Goal: Transaction & Acquisition: Purchase product/service

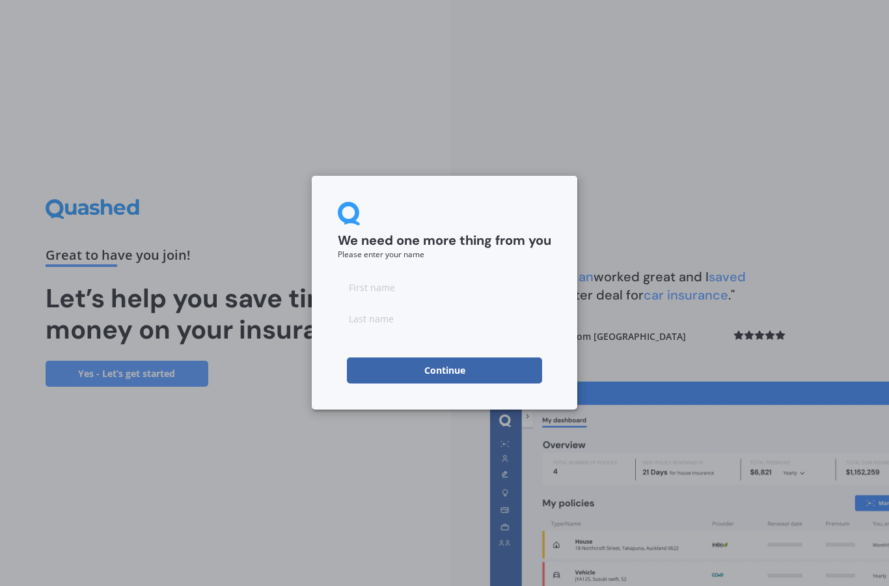
click at [422, 298] on input at bounding box center [445, 287] width 214 height 26
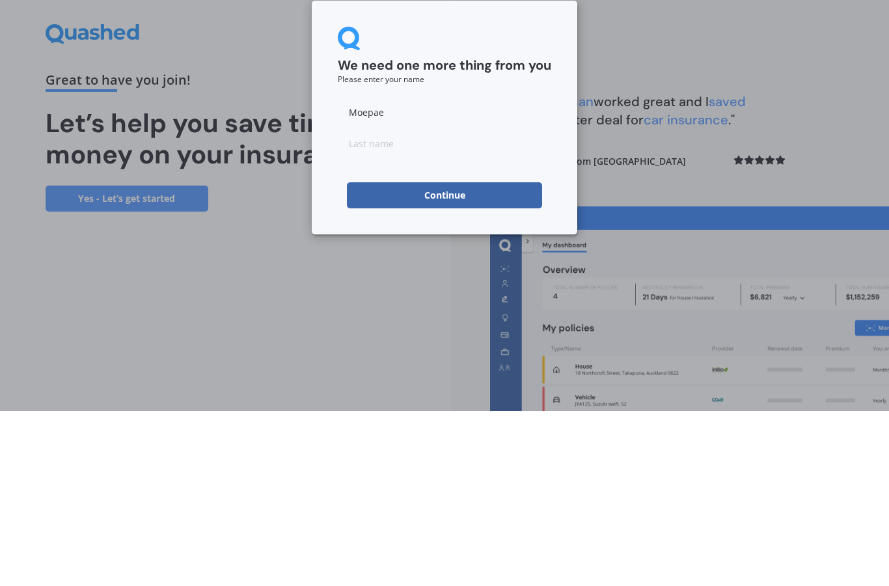
type input "Moepae"
click at [456, 305] on input at bounding box center [445, 318] width 214 height 26
type input "Rush"
click at [477, 357] on button "Continue" at bounding box center [444, 370] width 195 height 26
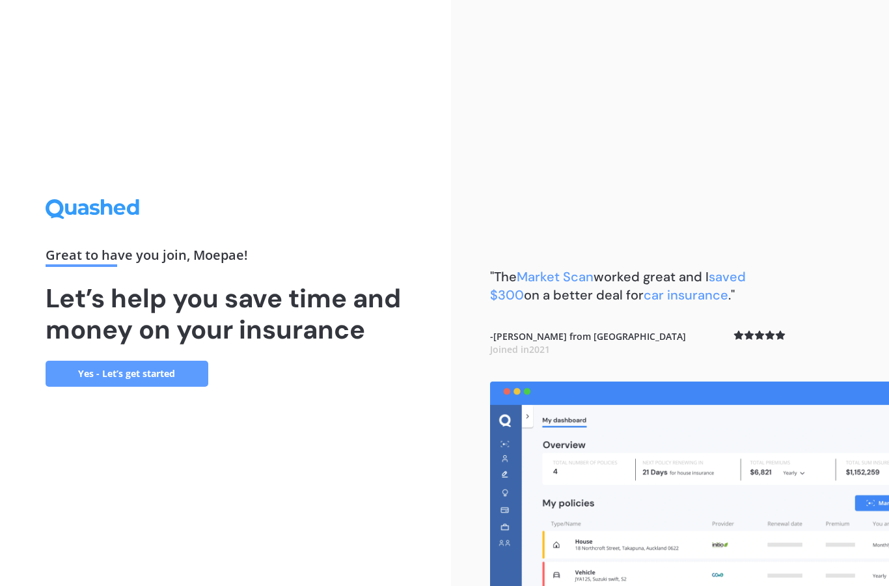
click at [95, 361] on link "Yes - Let’s get started" at bounding box center [127, 374] width 163 height 26
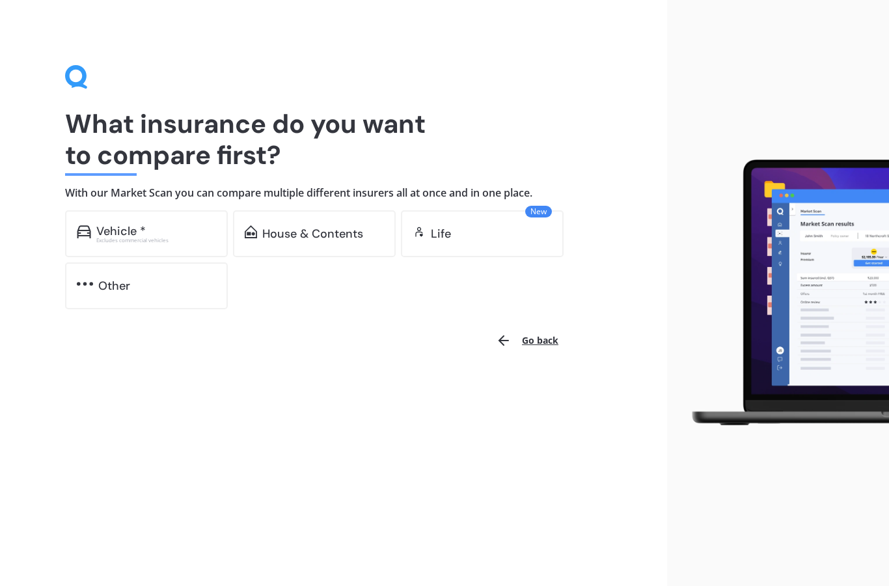
click at [111, 245] on div "Vehicle * Excludes commercial vehicles" at bounding box center [146, 233] width 163 height 47
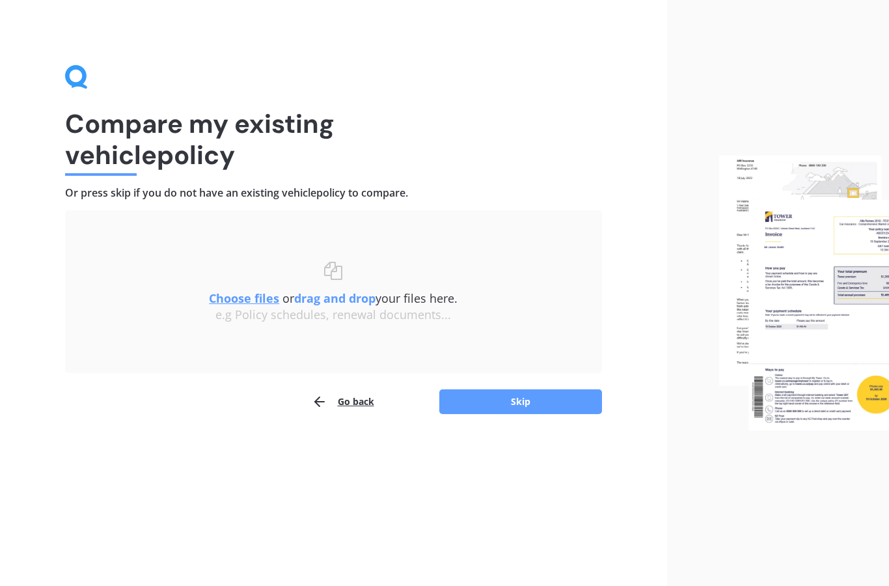
click at [538, 406] on button "Skip" at bounding box center [520, 401] width 163 height 25
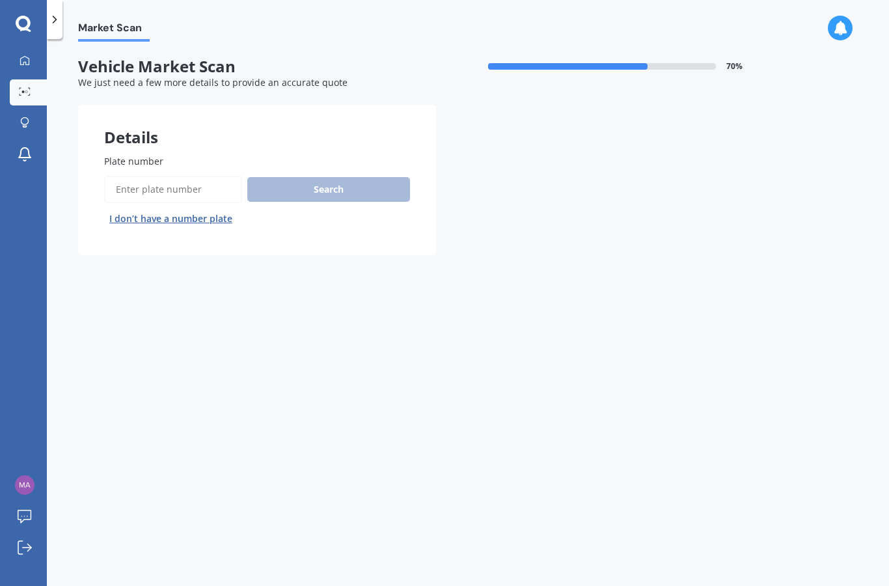
click at [177, 190] on input "Plate number" at bounding box center [173, 189] width 138 height 27
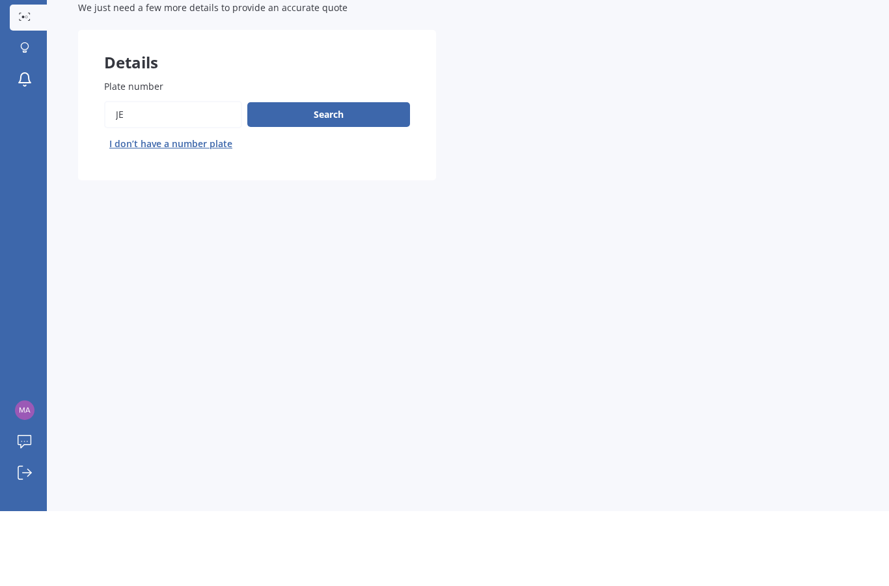
type input "J"
type input "JEM876"
click at [345, 177] on button "Search" at bounding box center [328, 189] width 163 height 25
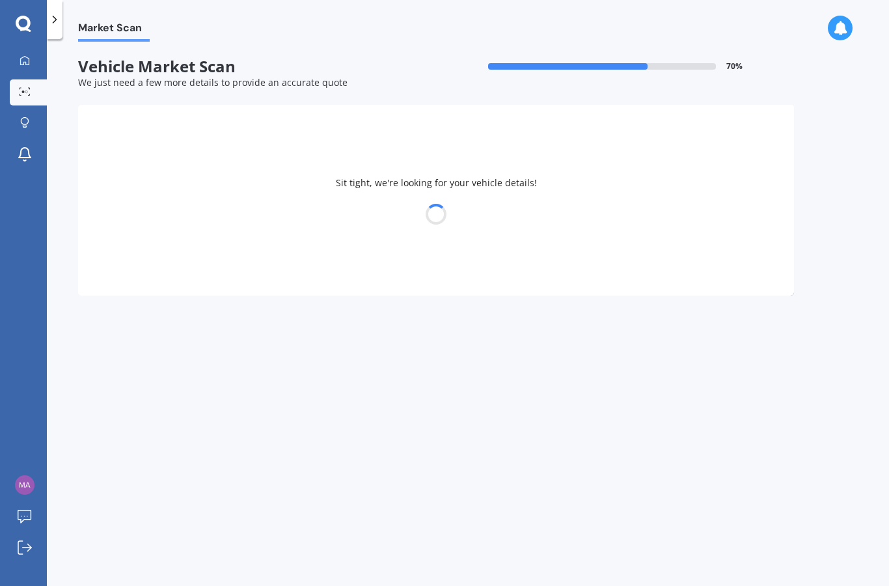
select select "TOYOTA"
select select "AURIS"
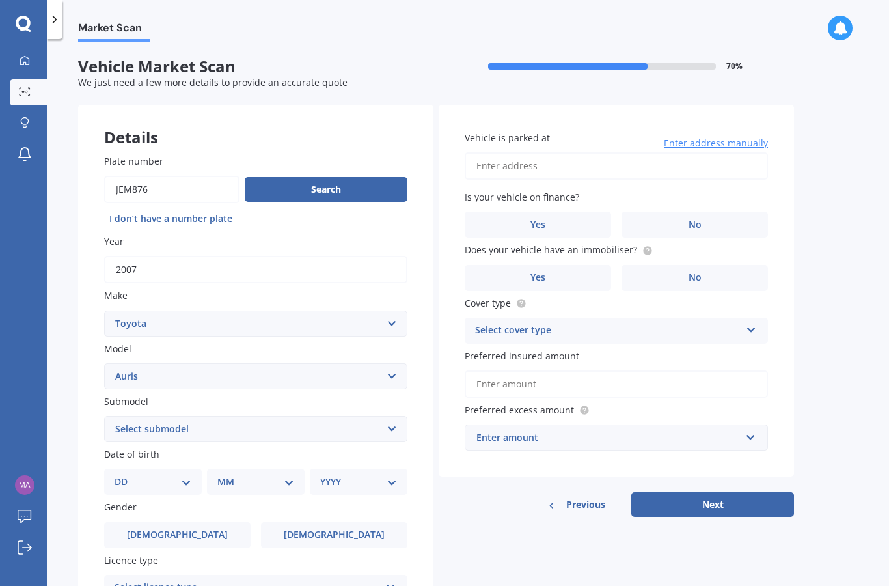
click at [707, 212] on label "No" at bounding box center [695, 225] width 146 height 26
click at [0, 0] on input "No" at bounding box center [0, 0] width 0 height 0
click at [559, 265] on label "Yes" at bounding box center [538, 278] width 146 height 26
click at [0, 0] on input "Yes" at bounding box center [0, 0] width 0 height 0
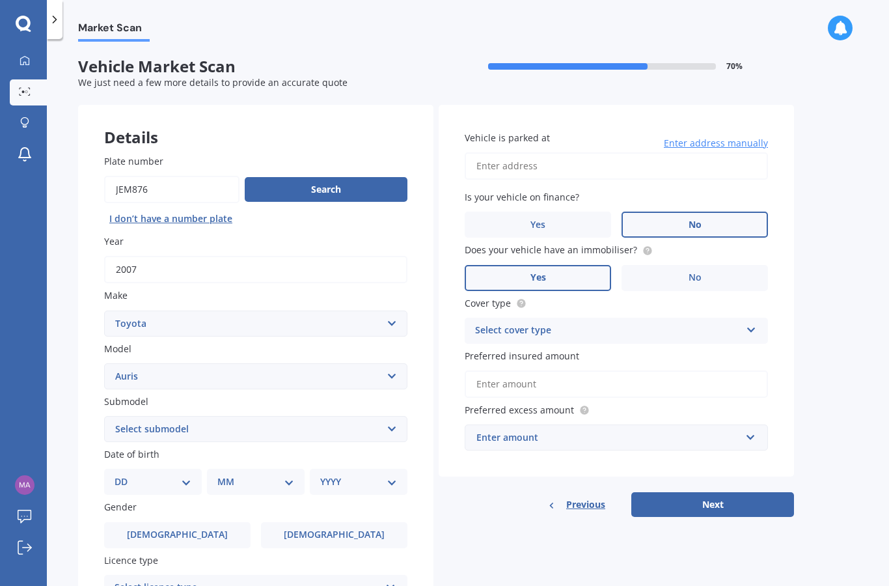
click at [129, 475] on select "DD 01 02 03 04 05 06 07 08 09 10 11 12 13 14 15 16 17 18 19 20 21 22 23 24 25 2…" at bounding box center [153, 482] width 77 height 14
select select "29"
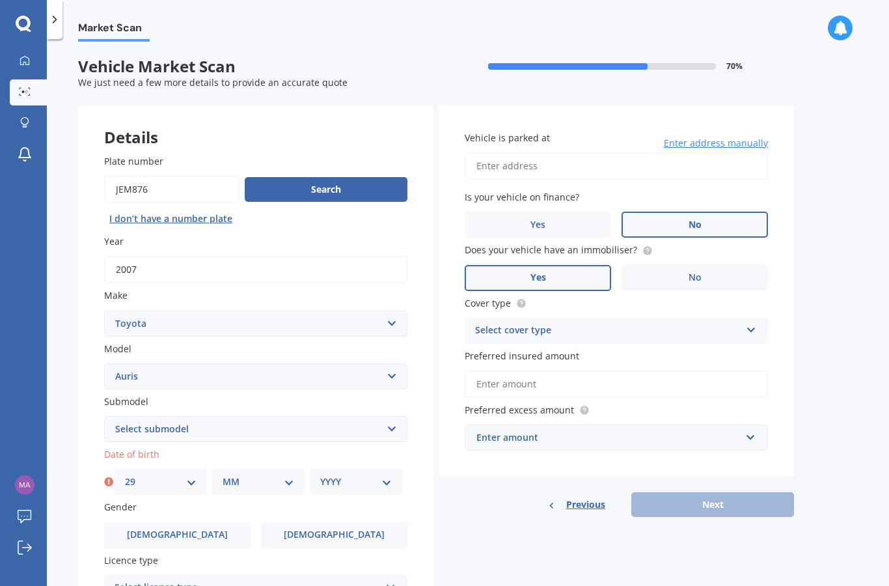
click at [287, 437] on div "Plate number Search I don’t have a number plate Year [DATE] Make Select make AC…" at bounding box center [255, 430] width 355 height 605
click at [290, 475] on select "MM 01 02 03 04 05 06 07 08 09 10 11 12" at bounding box center [259, 482] width 72 height 14
select select "11"
click at [390, 475] on select "YYYY 2025 2024 2023 2022 2021 2020 2019 2018 2017 2016 2015 2014 2013 2012 2011…" at bounding box center [356, 482] width 72 height 14
select select "1968"
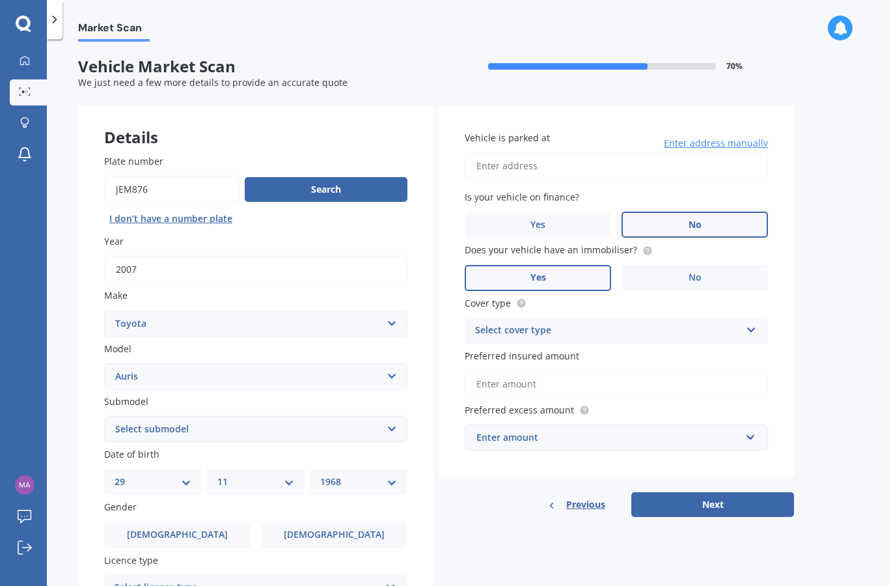
click at [368, 522] on label "[DEMOGRAPHIC_DATA]" at bounding box center [334, 535] width 146 height 26
click at [0, 0] on input "[DEMOGRAPHIC_DATA]" at bounding box center [0, 0] width 0 height 0
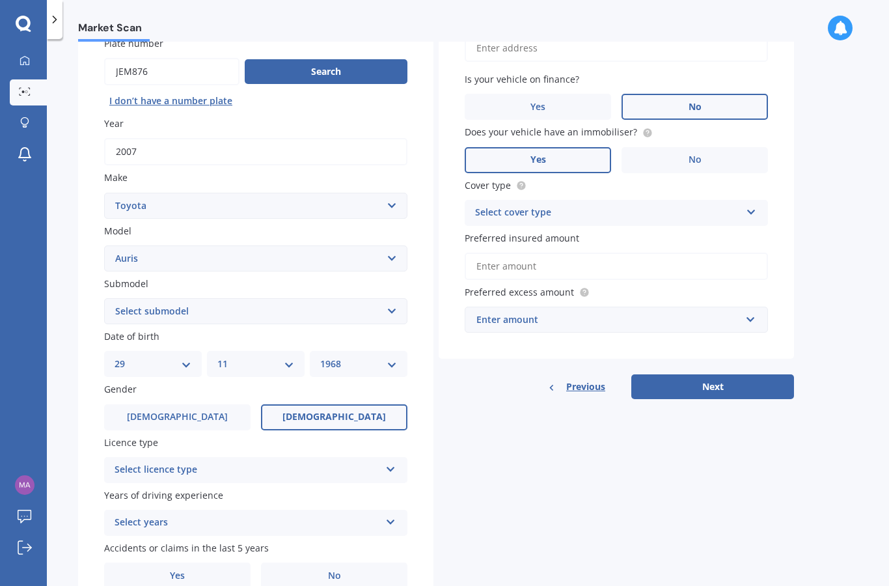
scroll to position [117, 0]
click at [389, 458] on div "Select licence type NZ Full NZ Restricted NZ Learners [GEOGRAPHIC_DATA] [GEOGRA…" at bounding box center [255, 471] width 303 height 26
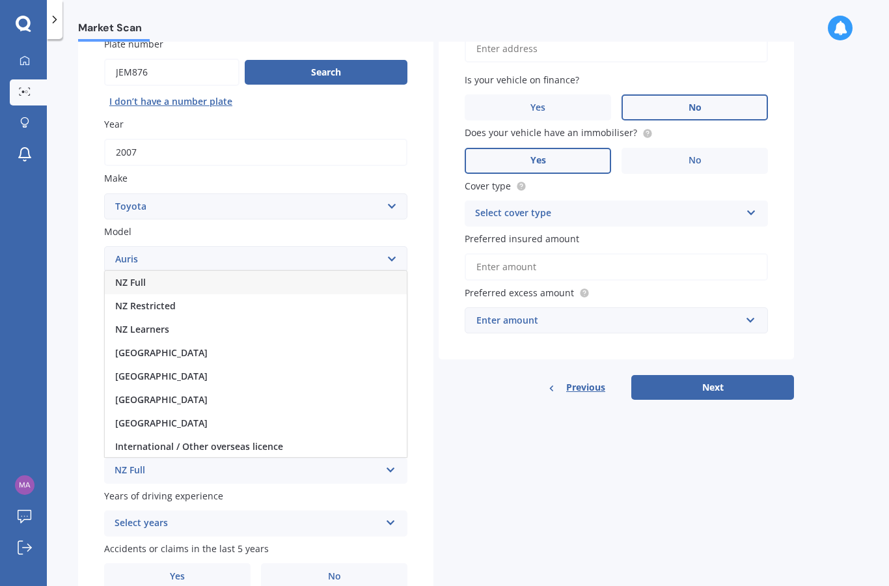
click at [122, 341] on div "[GEOGRAPHIC_DATA]" at bounding box center [256, 352] width 302 height 23
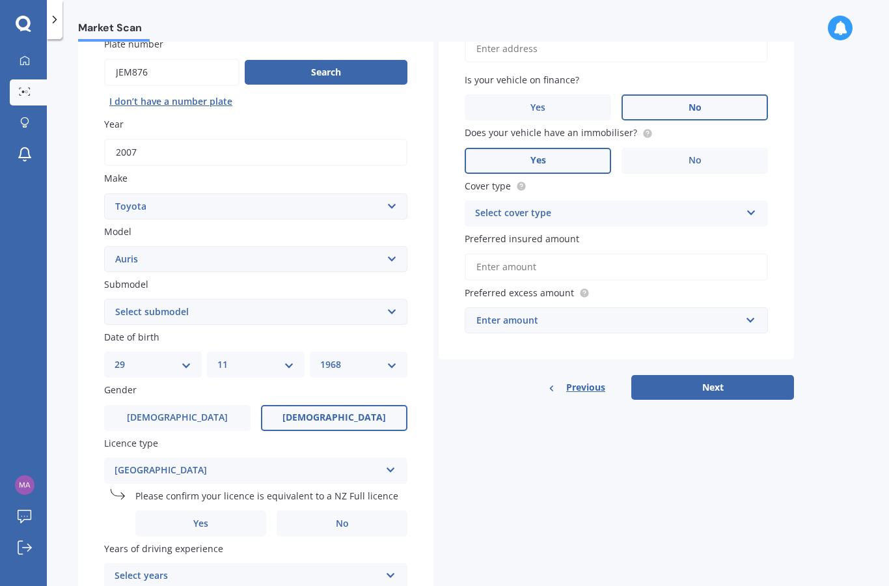
click at [216, 510] on label "Yes" at bounding box center [200, 523] width 131 height 26
click at [0, 0] on input "Yes" at bounding box center [0, 0] width 0 height 0
click at [393, 568] on icon at bounding box center [390, 572] width 11 height 9
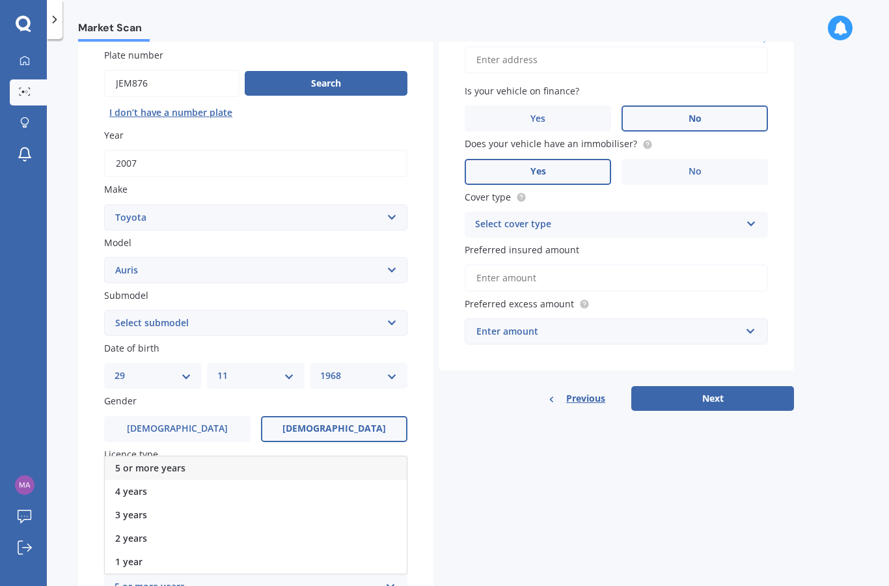
scroll to position [86, 0]
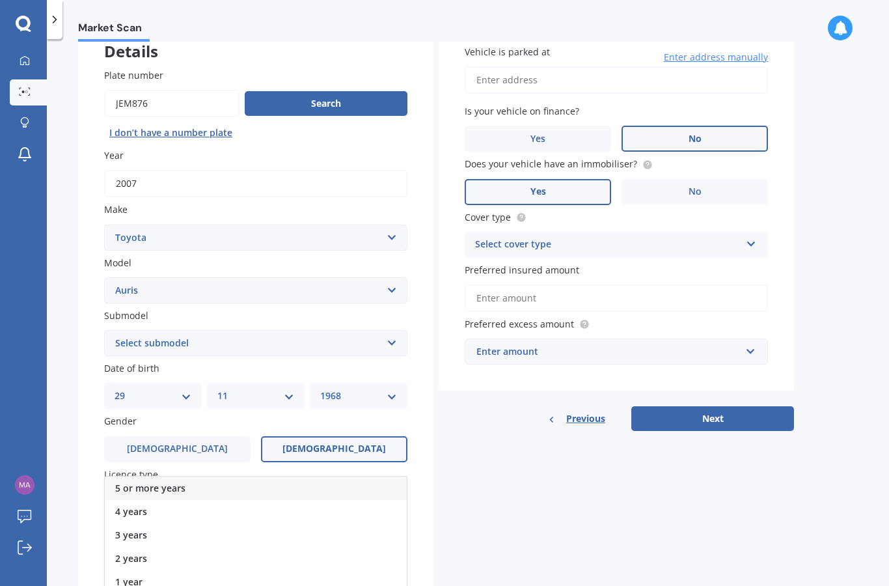
click at [218, 477] on div "5 or more years" at bounding box center [256, 488] width 302 height 23
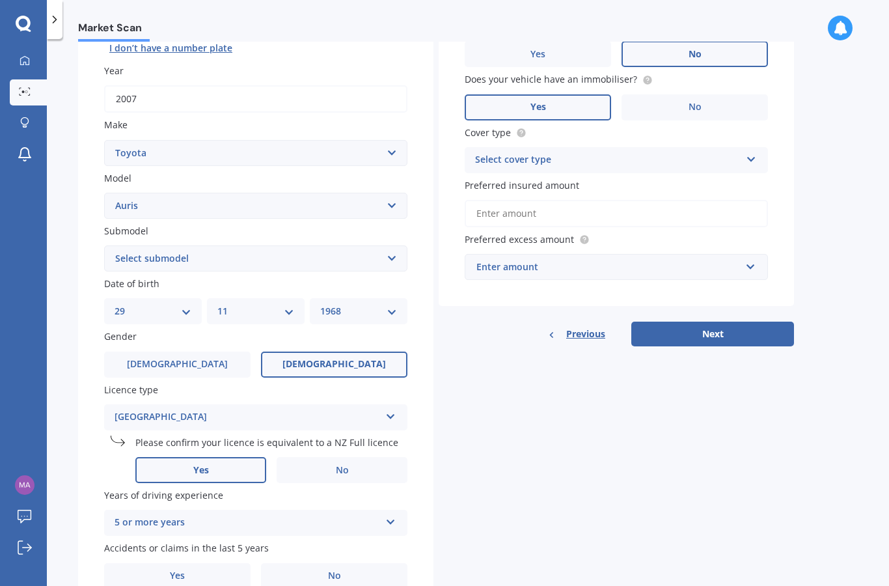
scroll to position [169, 0]
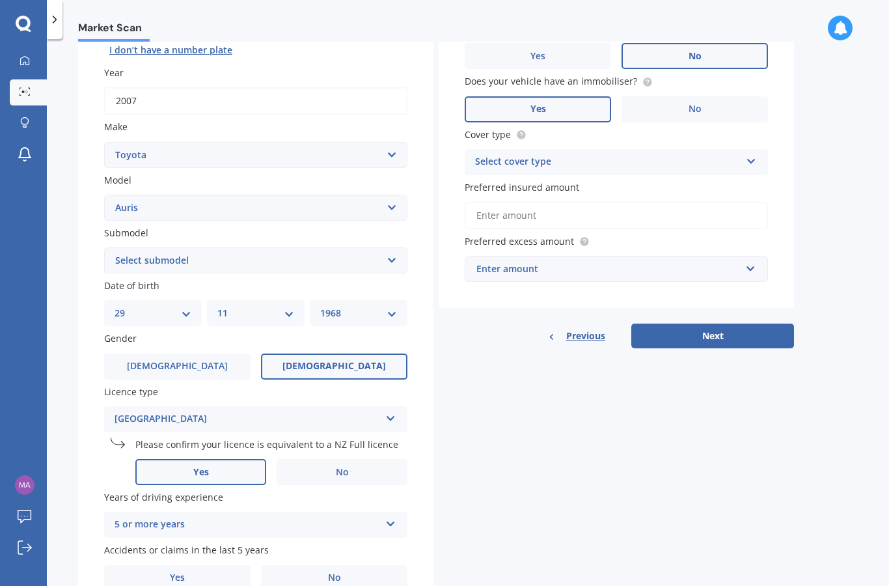
click at [344, 565] on label "No" at bounding box center [334, 578] width 146 height 26
click at [0, 0] on input "No" at bounding box center [0, 0] width 0 height 0
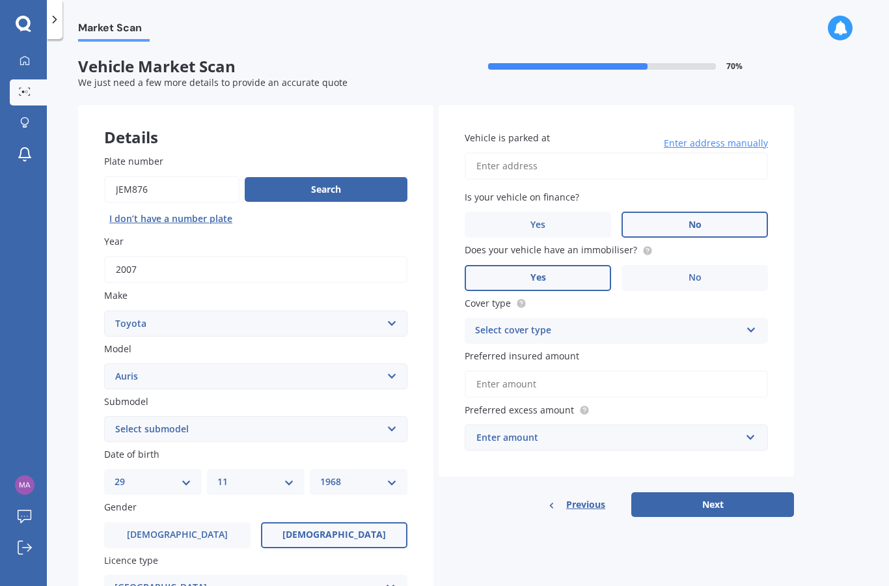
scroll to position [0, 0]
click at [383, 416] on select "Select submodel (All)" at bounding box center [255, 429] width 303 height 26
click at [665, 152] on input "Vehicle is parked at" at bounding box center [616, 165] width 303 height 27
type input "[STREET_ADDRESS]"
click at [743, 318] on div "Select cover type Comprehensive Third Party, Fire & Theft Third Party" at bounding box center [616, 331] width 303 height 26
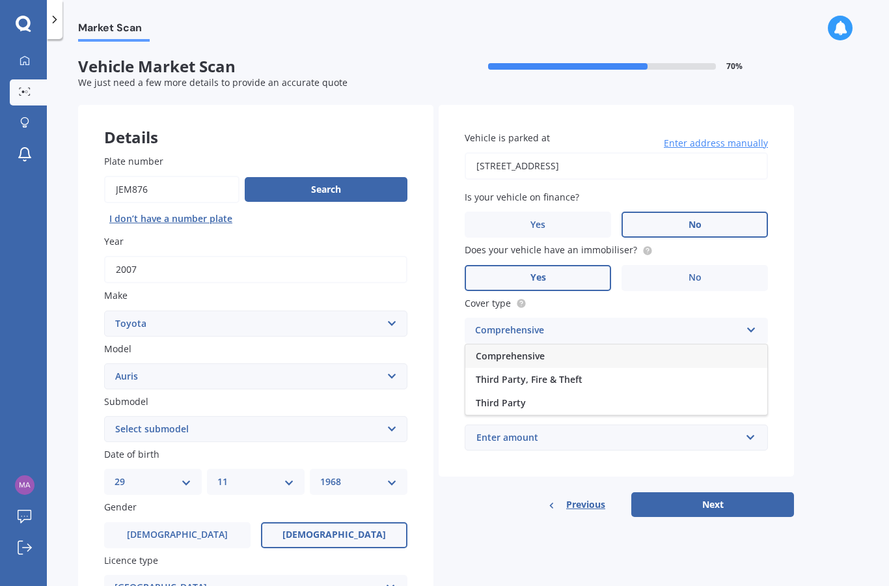
click at [538, 350] on span "Comprehensive" at bounding box center [510, 356] width 69 height 12
click at [595, 370] on input "Preferred insured amount" at bounding box center [616, 383] width 303 height 27
click at [726, 492] on button "Next" at bounding box center [713, 504] width 163 height 25
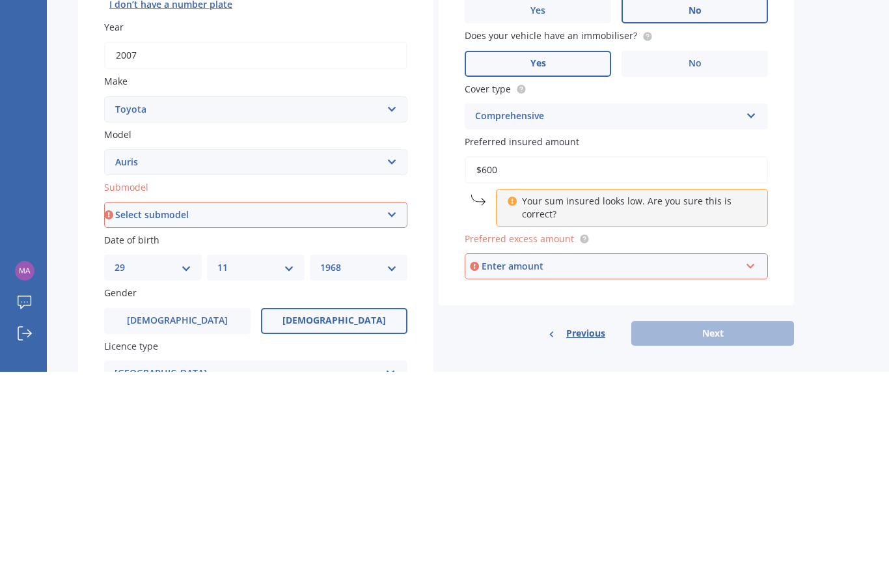
type input "$6,000"
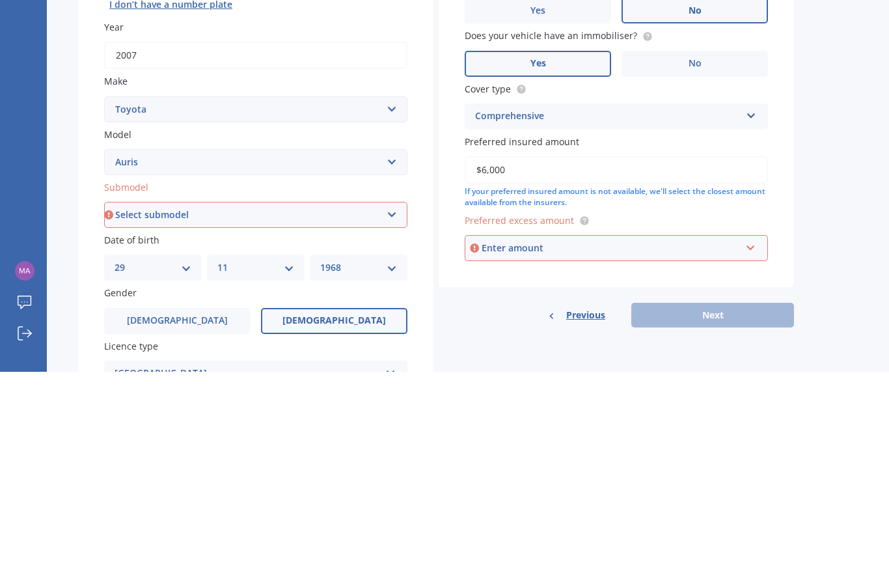
click at [587, 455] on div "Enter amount" at bounding box center [611, 462] width 259 height 14
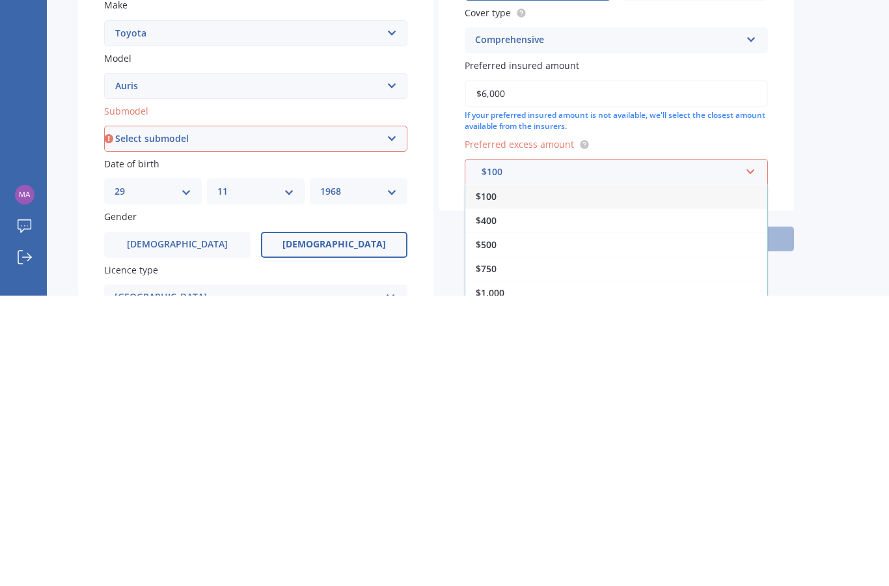
click at [495, 529] on span "$500" at bounding box center [486, 535] width 21 height 12
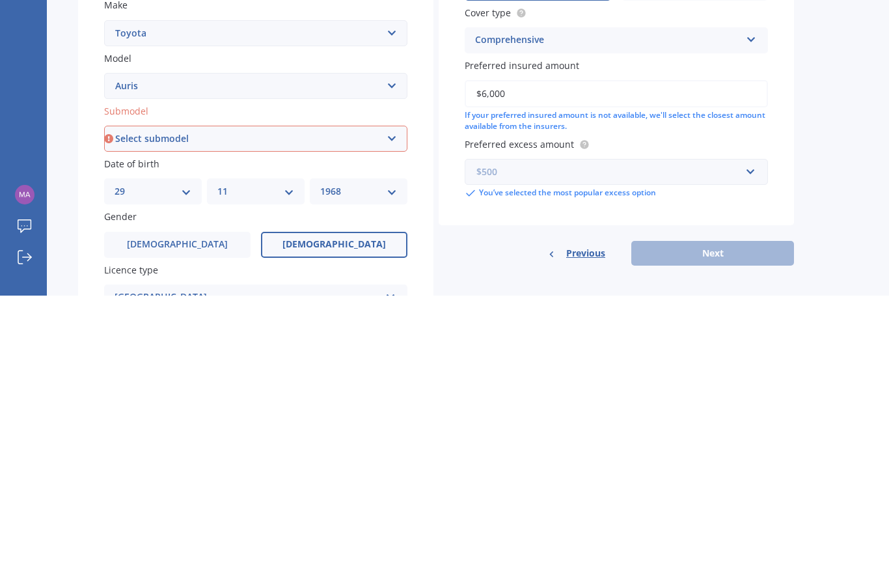
click at [746, 450] on input "text" at bounding box center [612, 462] width 292 height 25
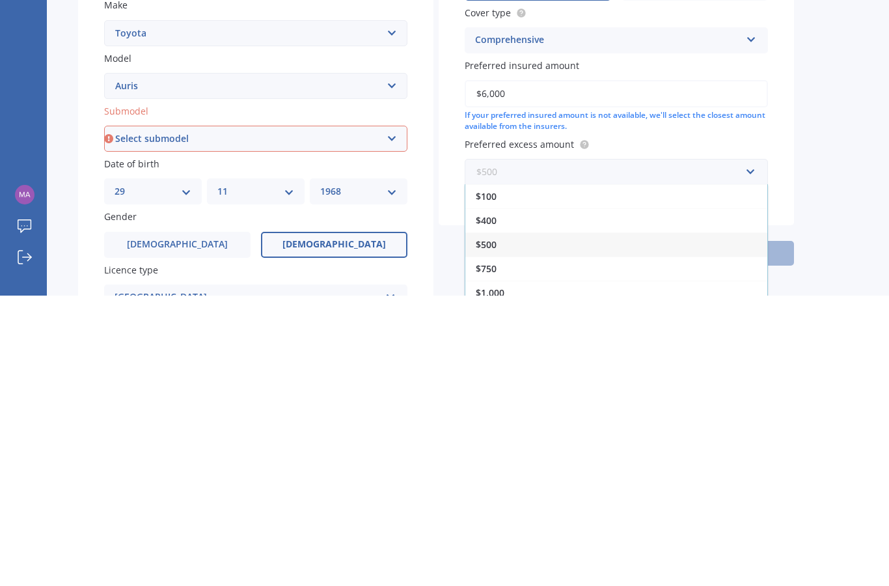
click at [749, 450] on input "text" at bounding box center [612, 462] width 292 height 25
click at [495, 505] on span "$400" at bounding box center [486, 511] width 21 height 12
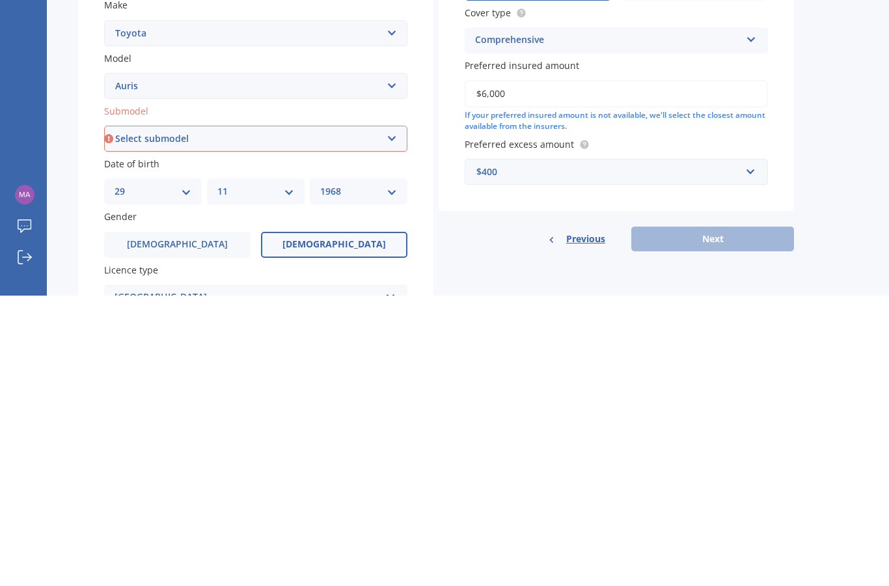
click at [738, 455] on div "$400" at bounding box center [609, 462] width 264 height 14
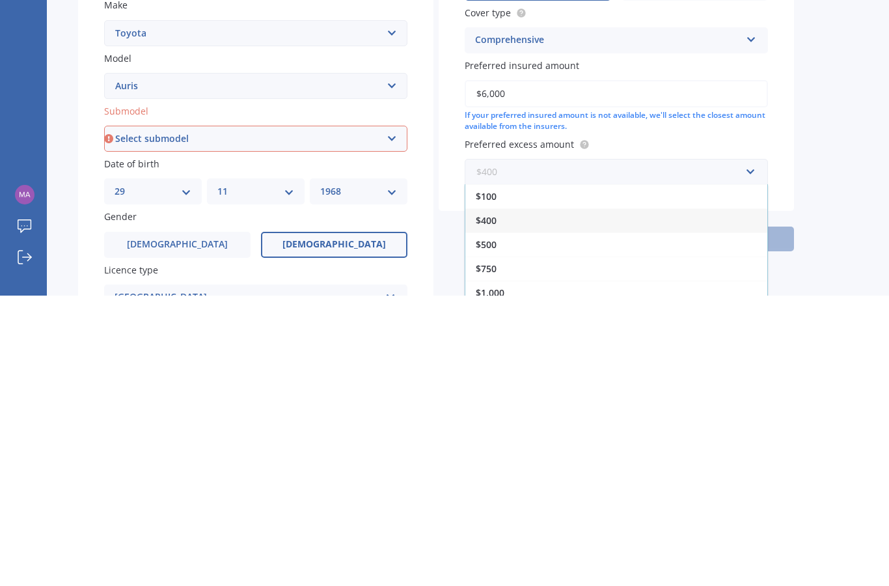
click at [751, 450] on input "text" at bounding box center [612, 462] width 292 height 25
click at [750, 450] on input "text" at bounding box center [612, 462] width 292 height 25
click at [839, 154] on div "Market Scan Vehicle Market Scan 70 % We just need a few more details to provide…" at bounding box center [468, 315] width 843 height 547
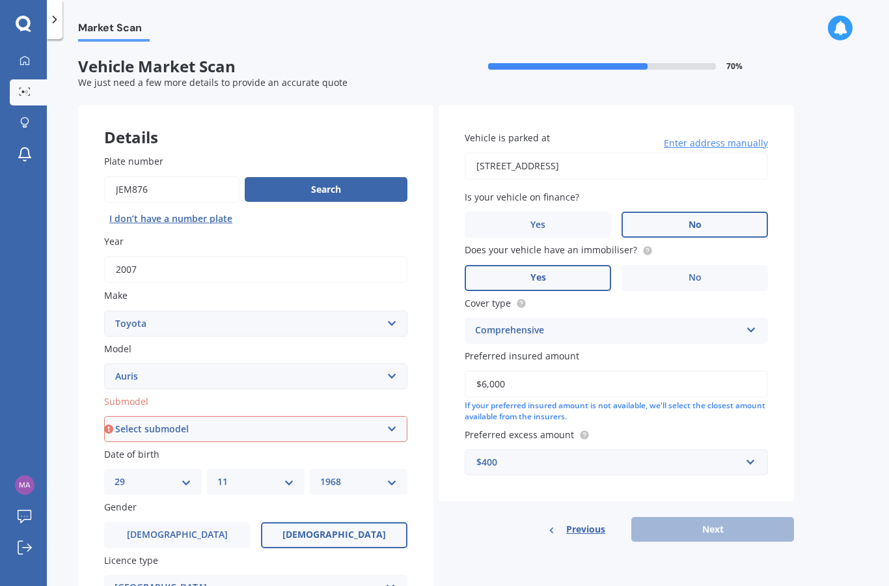
click at [728, 517] on div "Previous Next" at bounding box center [616, 529] width 355 height 25
click at [130, 416] on select "Select submodel (All)" at bounding box center [255, 429] width 303 height 26
select select "(ALL)"
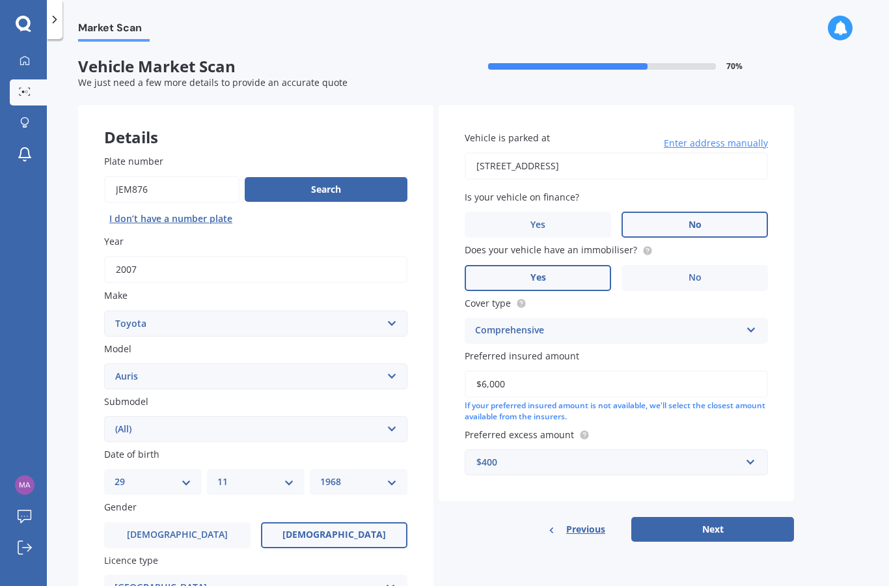
click at [747, 517] on button "Next" at bounding box center [713, 529] width 163 height 25
select select "29"
select select "11"
select select "1968"
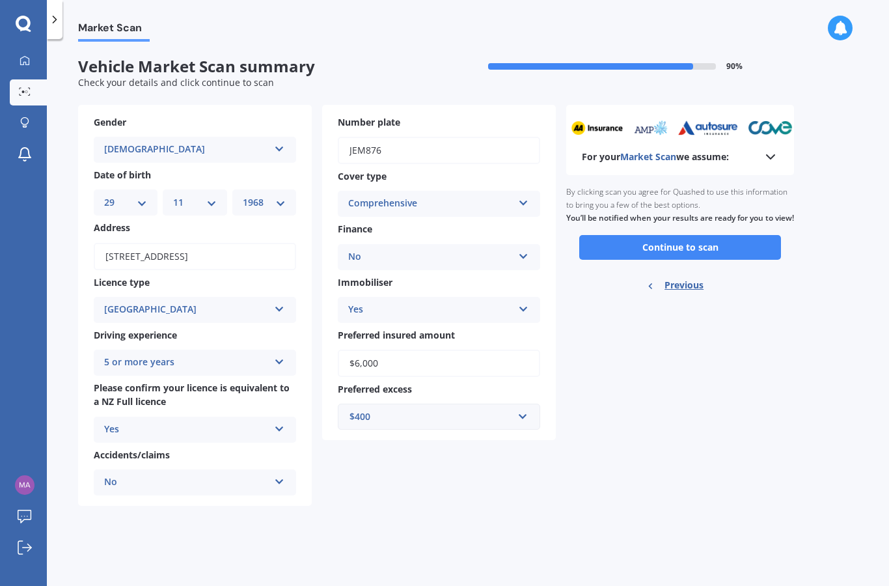
click at [774, 149] on icon at bounding box center [771, 157] width 16 height 16
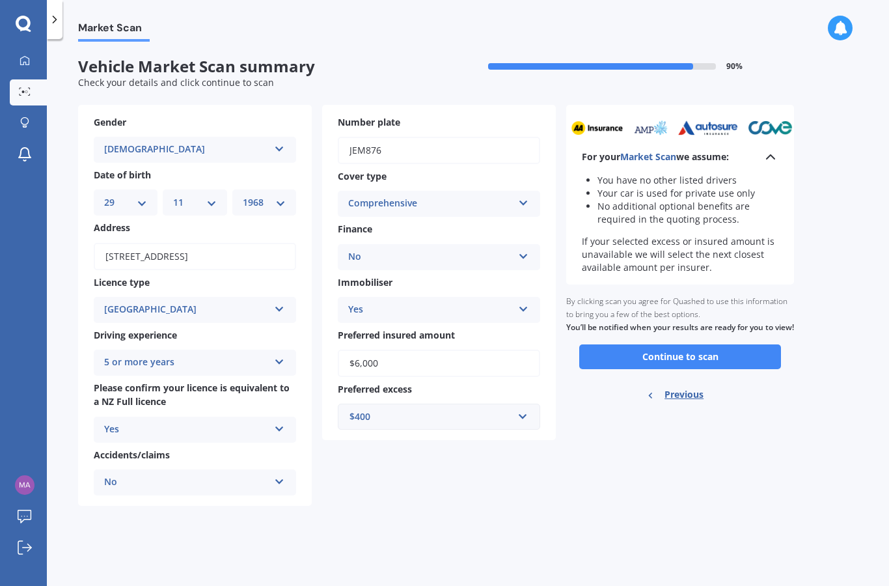
click at [686, 404] on span "Previous" at bounding box center [684, 395] width 39 height 20
select select "TOYOTA"
select select "AURIS"
select select "(ALL)"
select select "29"
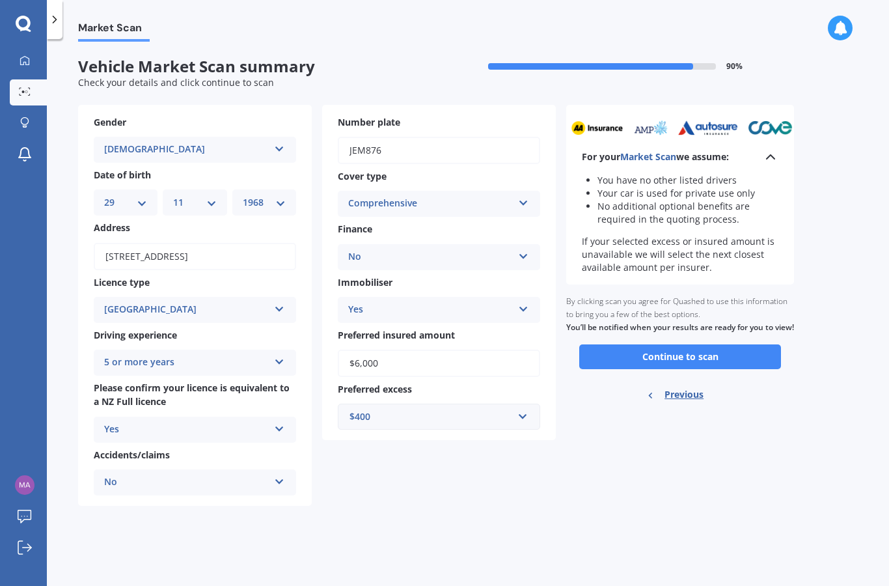
select select "11"
select select "1968"
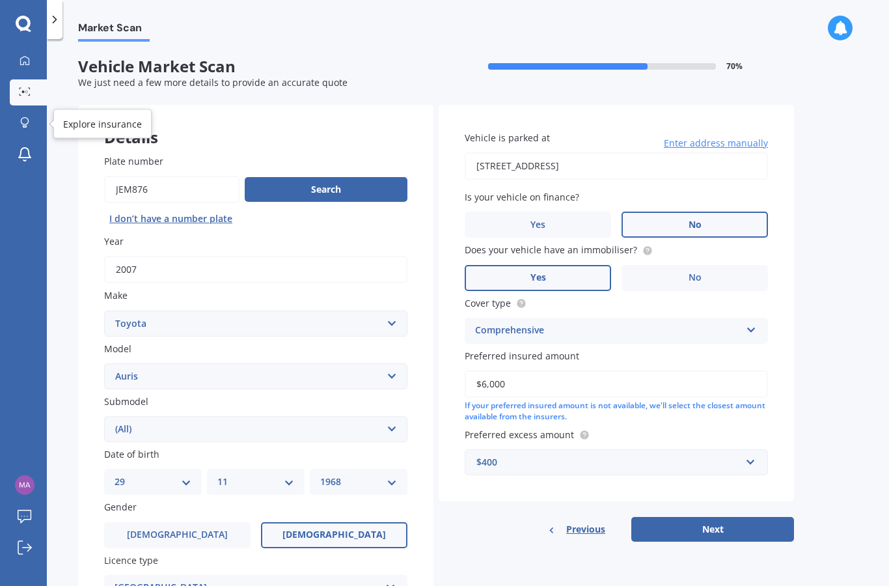
click at [21, 117] on icon at bounding box center [24, 122] width 9 height 11
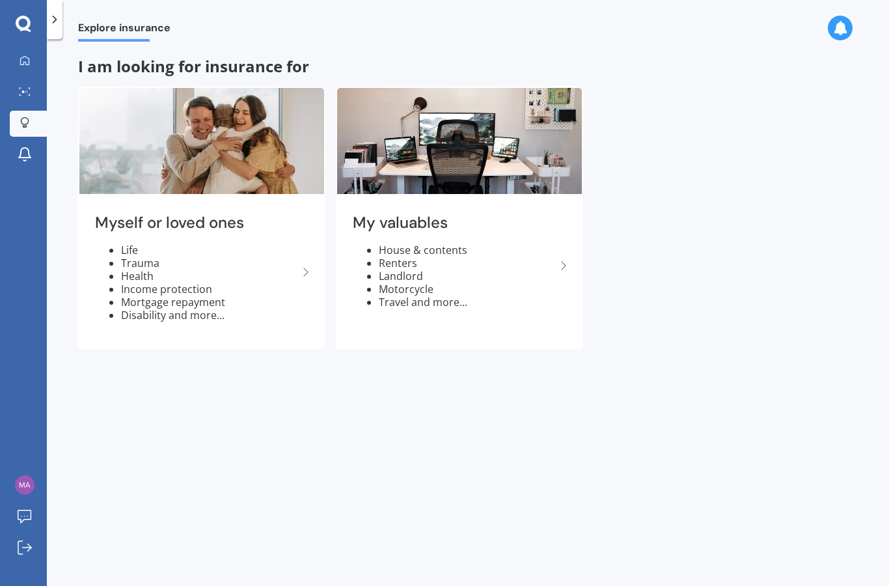
click at [25, 48] on link "My Dashboard" at bounding box center [28, 61] width 37 height 26
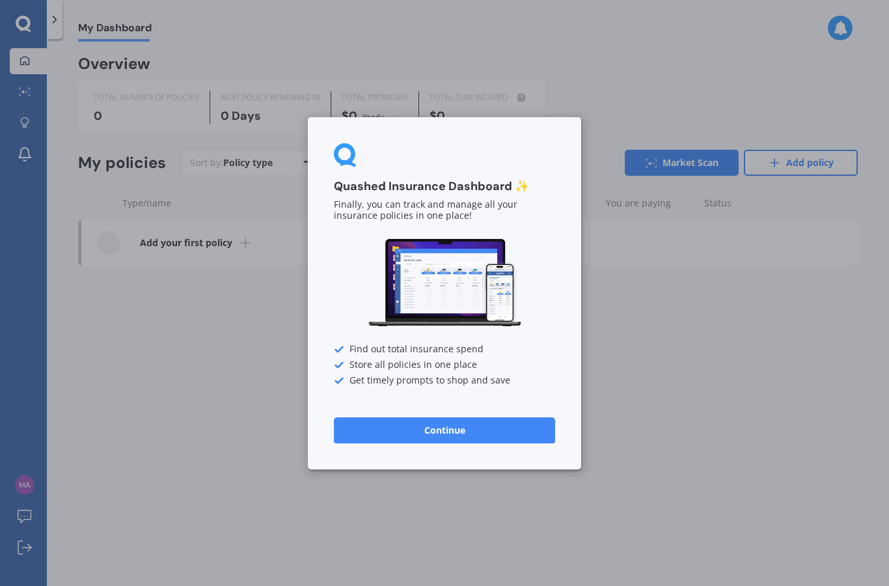
click at [496, 442] on button "Continue" at bounding box center [444, 430] width 221 height 26
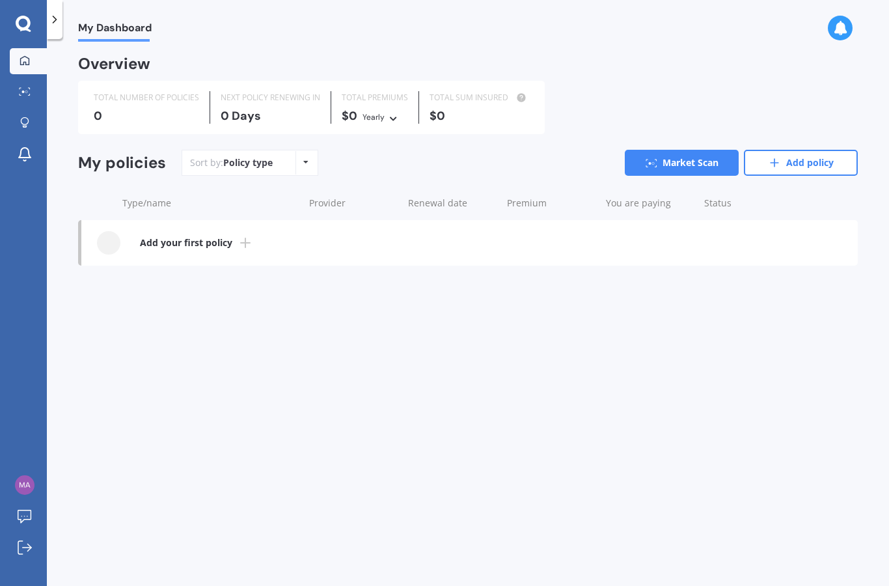
click at [113, 35] on span "My Dashboard" at bounding box center [115, 30] width 74 height 18
click at [21, 523] on icon at bounding box center [25, 517] width 14 height 14
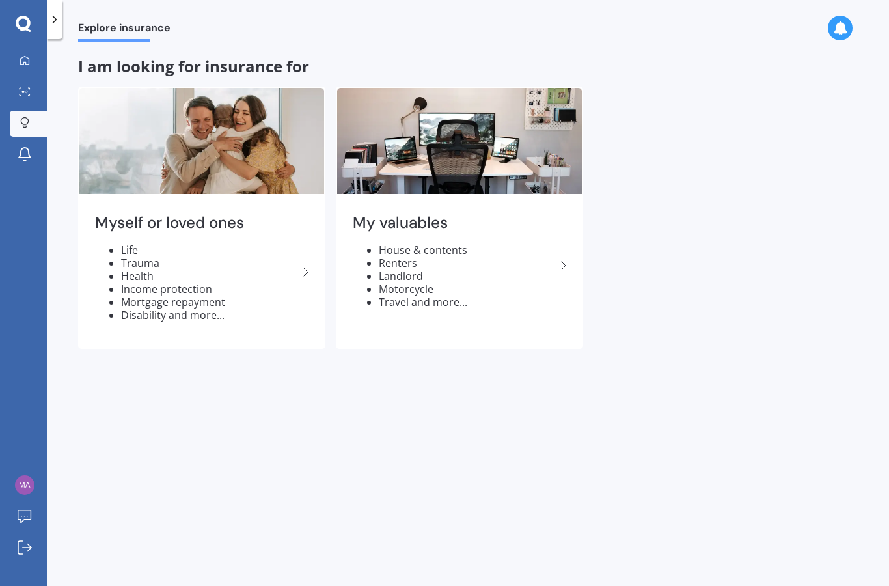
scroll to position [52, 0]
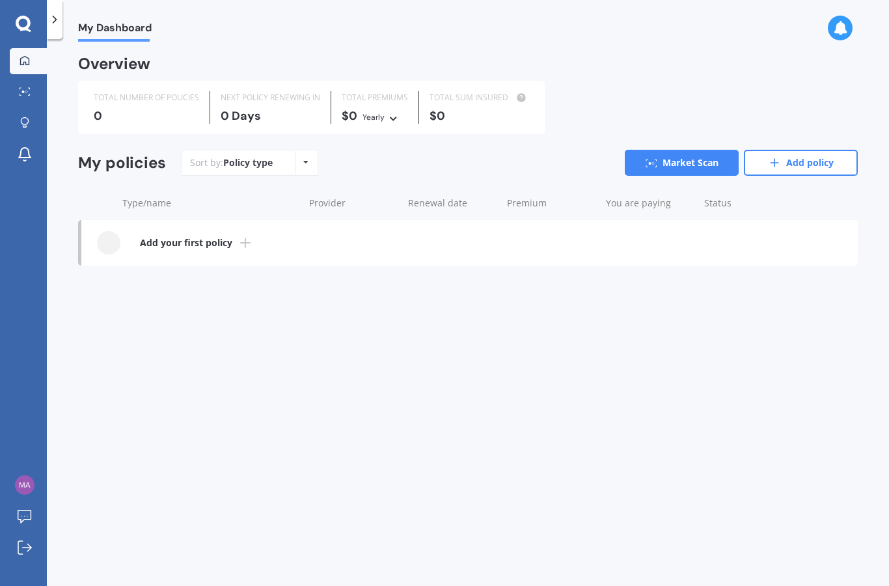
click at [53, 29] on div at bounding box center [55, 19] width 16 height 39
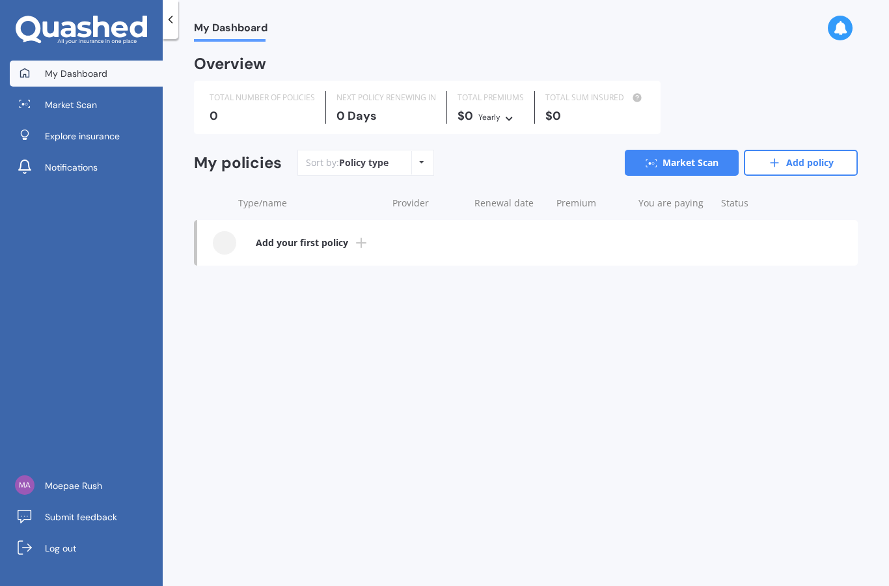
click at [693, 161] on link "Market Scan" at bounding box center [682, 163] width 114 height 26
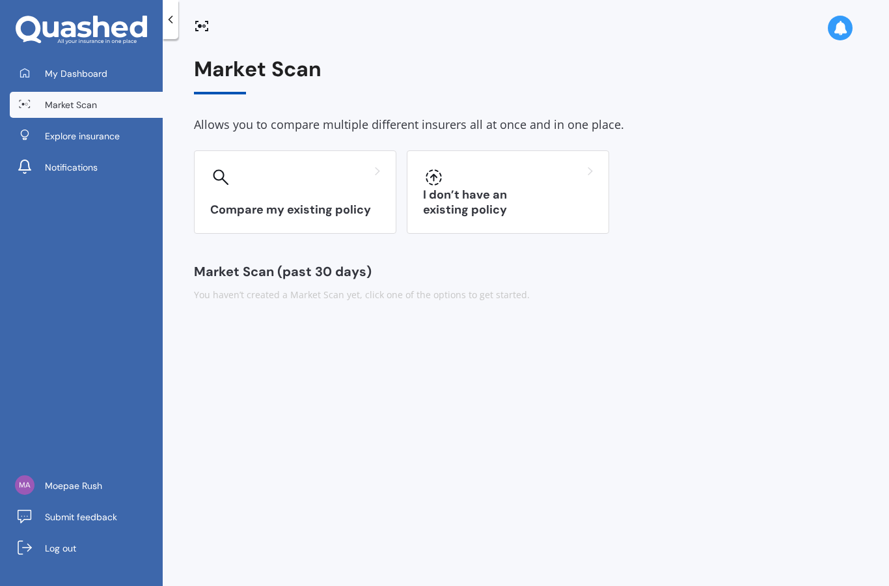
click at [548, 195] on div "I don’t have an existing policy" at bounding box center [508, 191] width 202 height 83
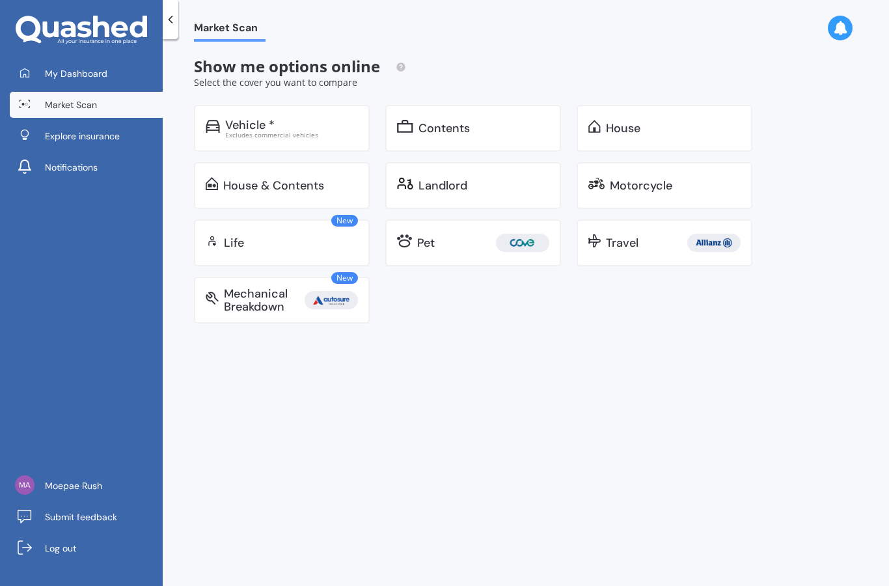
click at [217, 124] on img at bounding box center [213, 126] width 14 height 13
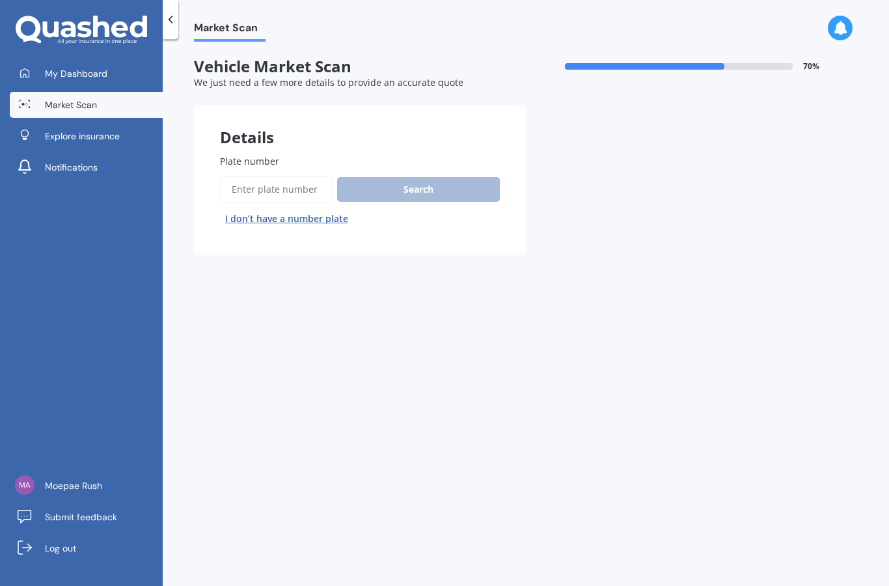
click at [288, 194] on input "Plate number" at bounding box center [276, 189] width 112 height 27
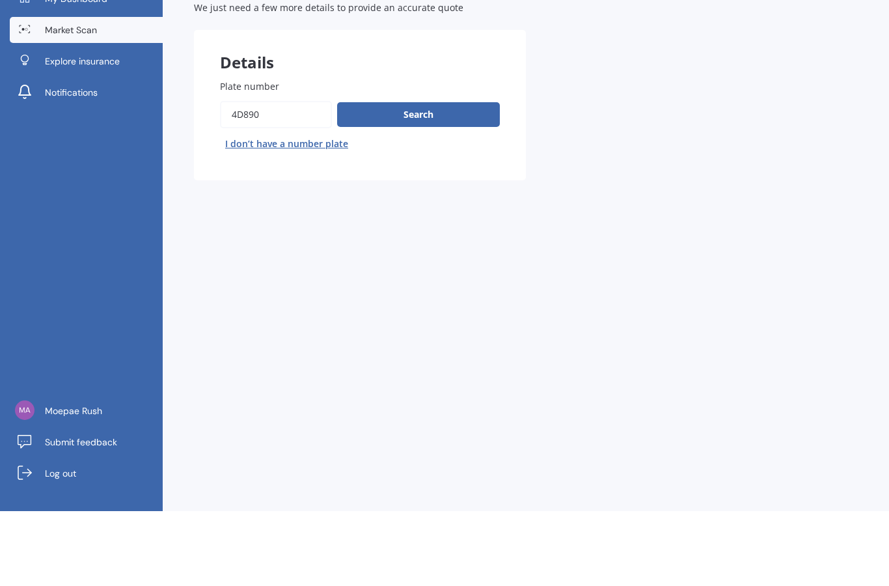
type input "4d890"
click at [444, 177] on button "Search" at bounding box center [418, 189] width 163 height 25
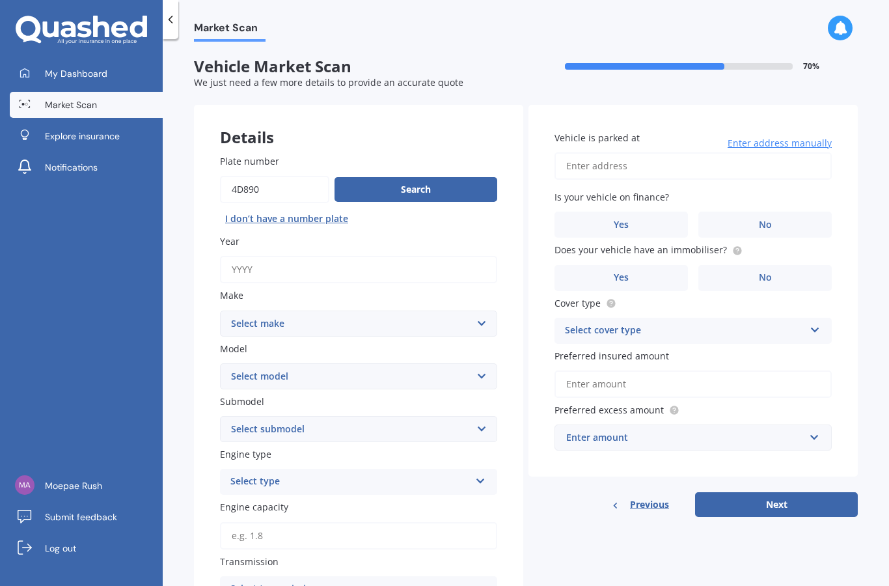
click at [73, 67] on span "My Dashboard" at bounding box center [76, 73] width 63 height 13
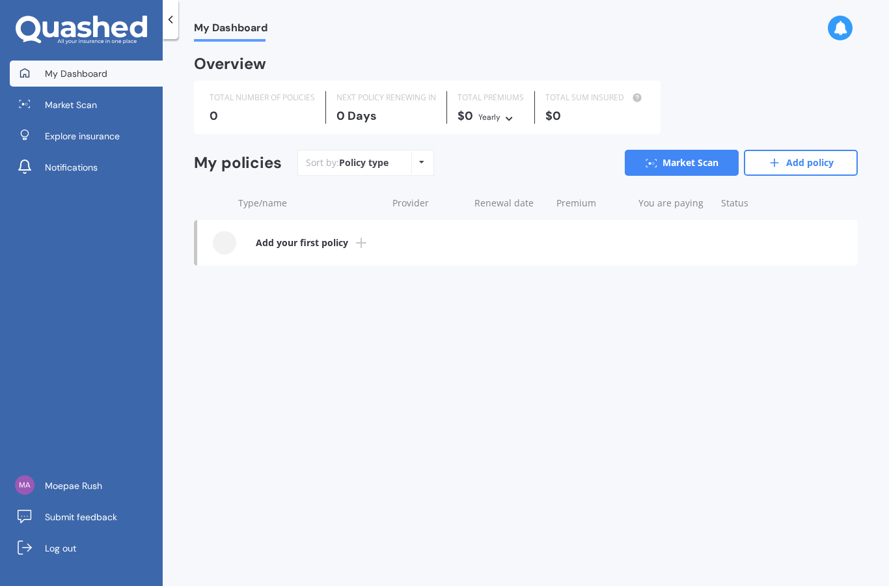
click at [411, 151] on div "Policy type Alphabetical Date added Renewing next" at bounding box center [421, 162] width 20 height 23
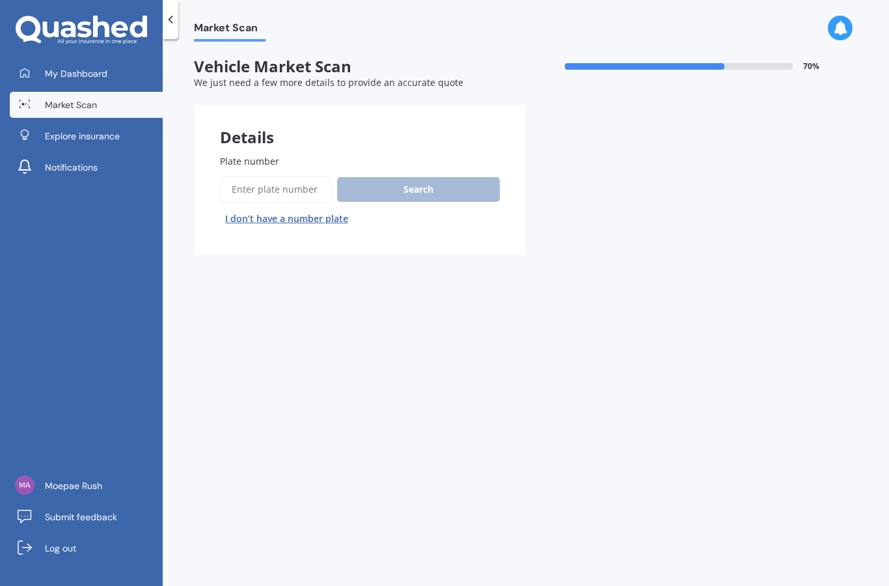
scroll to position [52, 0]
